Goal: Find specific page/section: Find specific page/section

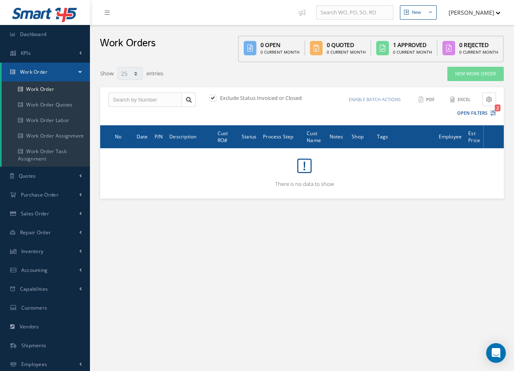
select select "25"
click at [493, 114] on icon "2" at bounding box center [494, 113] width 6 height 6
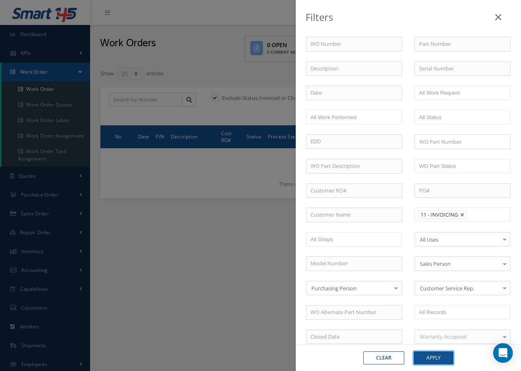
click at [442, 357] on button "Apply" at bounding box center [433, 357] width 40 height 13
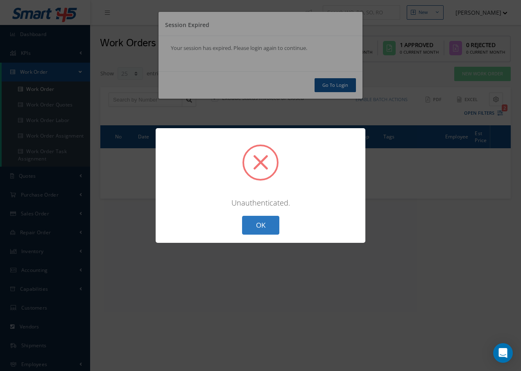
click at [264, 229] on button "OK" at bounding box center [260, 225] width 37 height 19
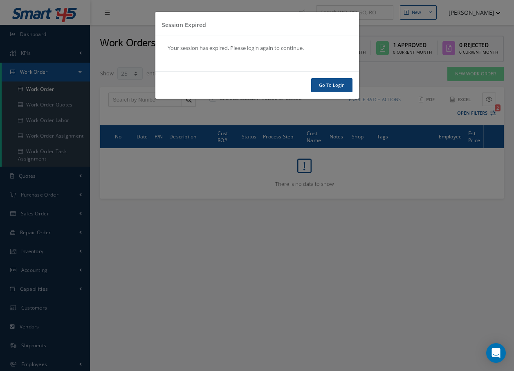
click at [229, 85] on div "Go To Login" at bounding box center [258, 85] width 204 height 28
click at [318, 88] on link "Go To Login" at bounding box center [331, 85] width 41 height 14
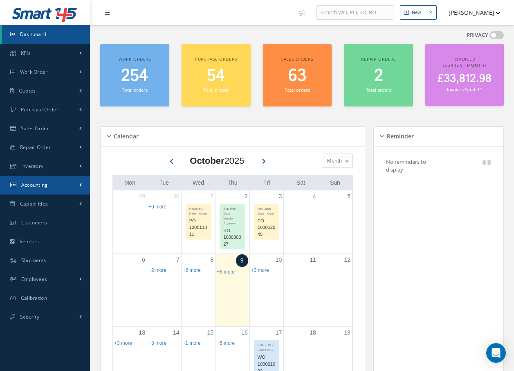
click at [39, 187] on span "Accounting" at bounding box center [34, 184] width 27 height 7
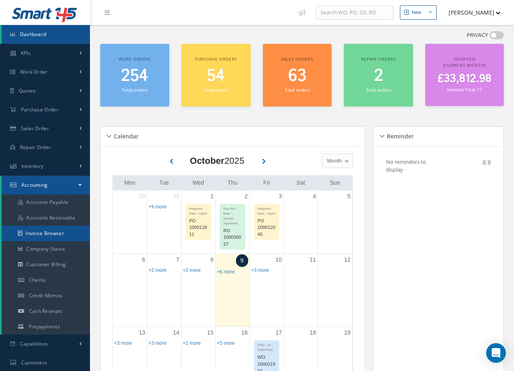
click at [39, 237] on link "Invoice Browser" at bounding box center [46, 234] width 88 height 16
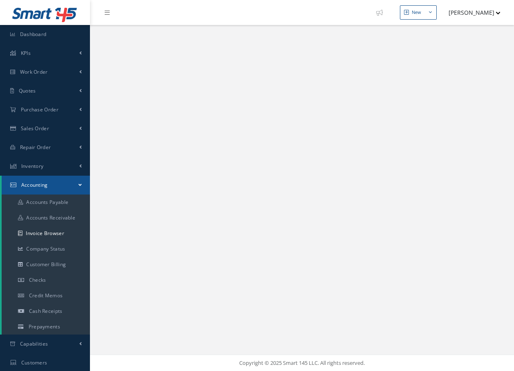
select select "25"
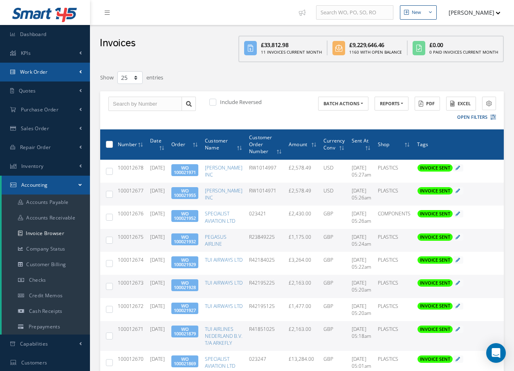
click at [39, 70] on span "Work Order" at bounding box center [34, 71] width 28 height 7
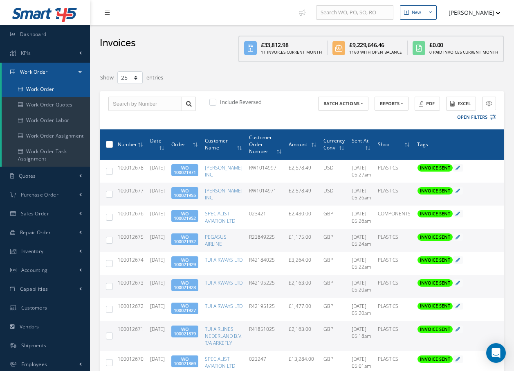
click at [34, 90] on link "Work Order" at bounding box center [46, 89] width 88 height 16
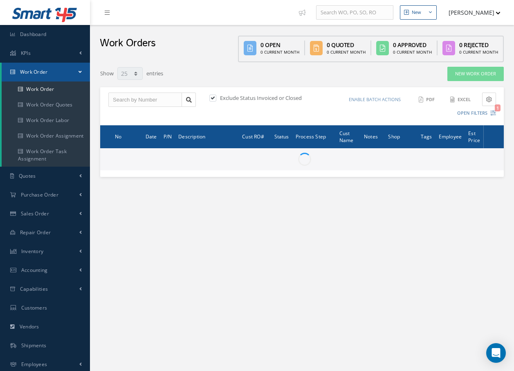
select select "25"
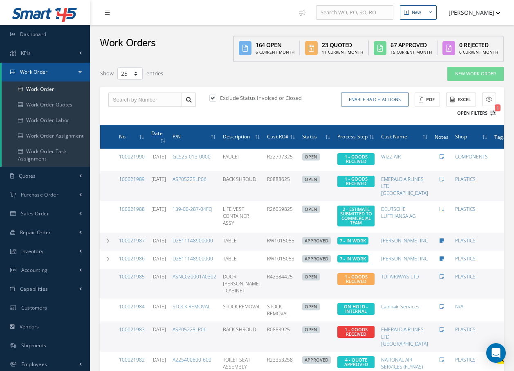
click at [492, 114] on icon "1" at bounding box center [494, 113] width 6 height 6
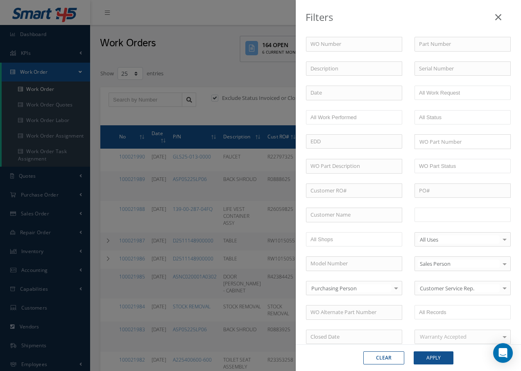
click at [441, 214] on input "text" at bounding box center [445, 215] width 52 height 10
click at [442, 354] on button "Apply" at bounding box center [433, 357] width 40 height 13
